Goal: Task Accomplishment & Management: Complete application form

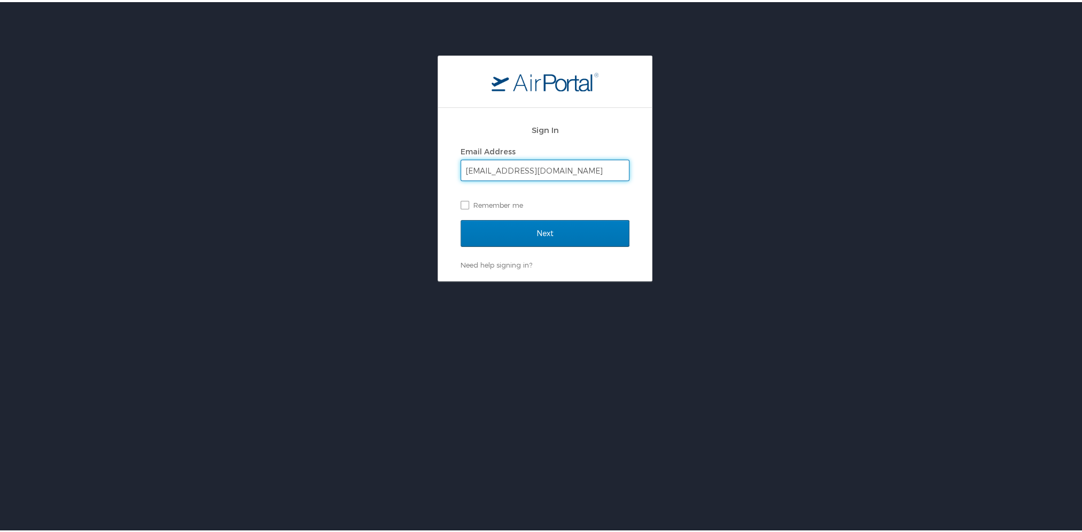
type input "[EMAIL_ADDRESS][DOMAIN_NAME]"
click at [461, 218] on input "Next" at bounding box center [545, 231] width 169 height 27
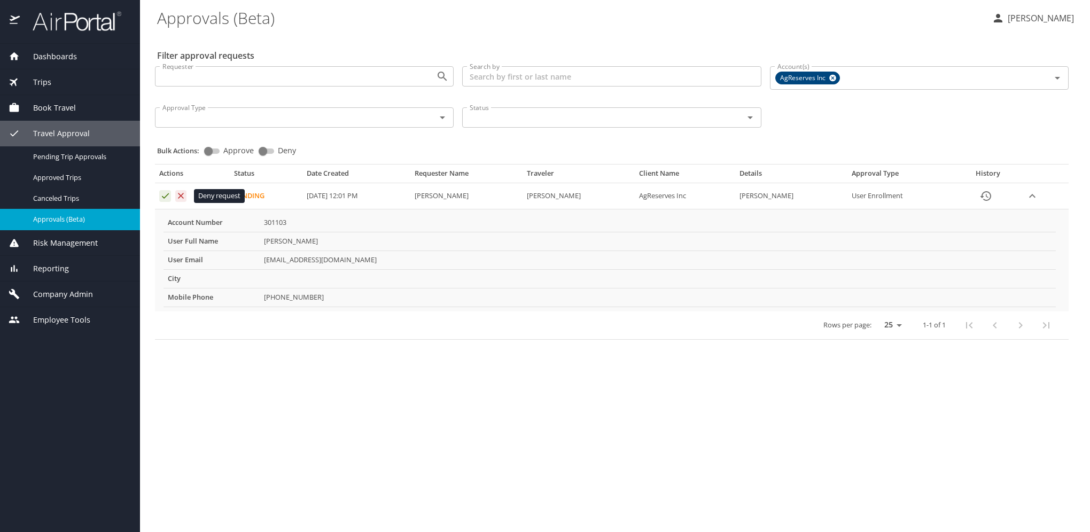
click at [184, 196] on icon "Approval table" at bounding box center [181, 196] width 10 height 10
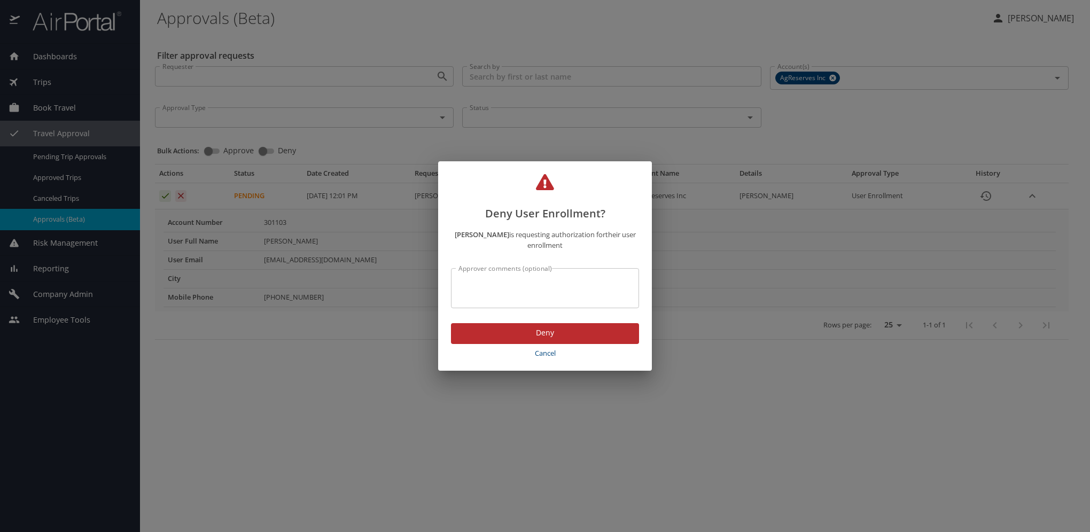
click at [474, 283] on textarea "Approver comments (optional)" at bounding box center [544, 288] width 173 height 20
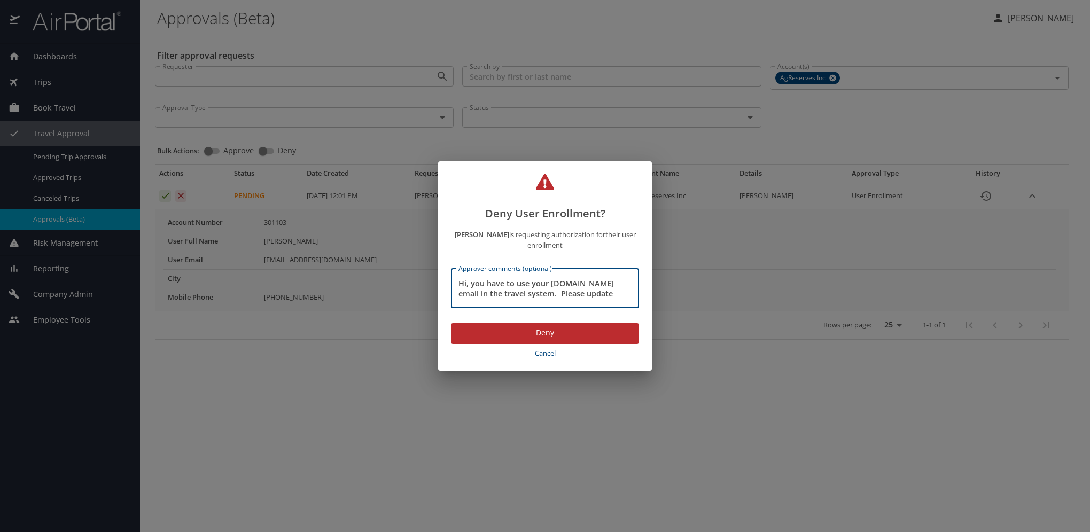
scroll to position [10, 0]
type textarea "Hi, you have to use your [DOMAIN_NAME] email in the travel system. Please updat…"
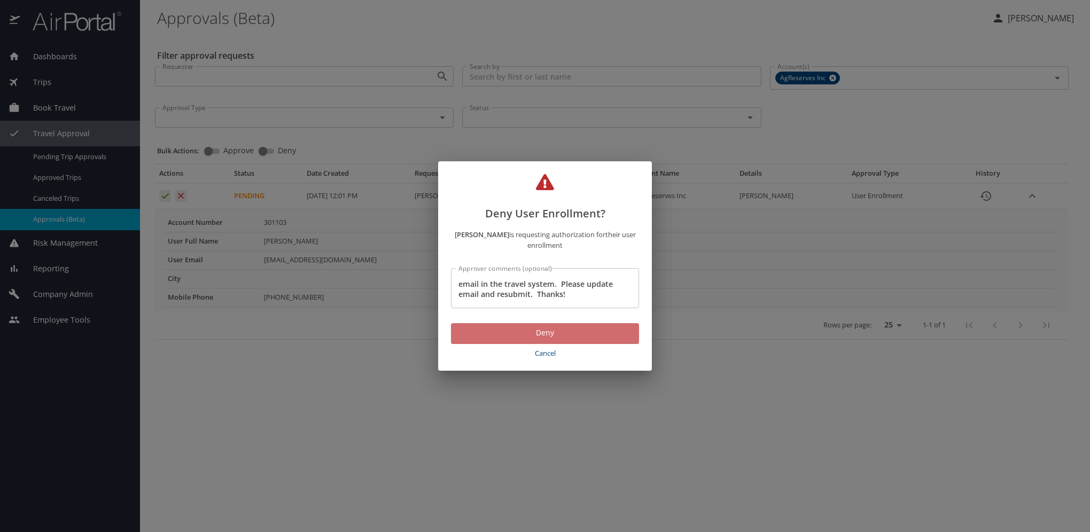
click at [586, 334] on span "Deny" at bounding box center [545, 332] width 171 height 13
